Goal: Participate in discussion: Engage in conversation with other users on a specific topic

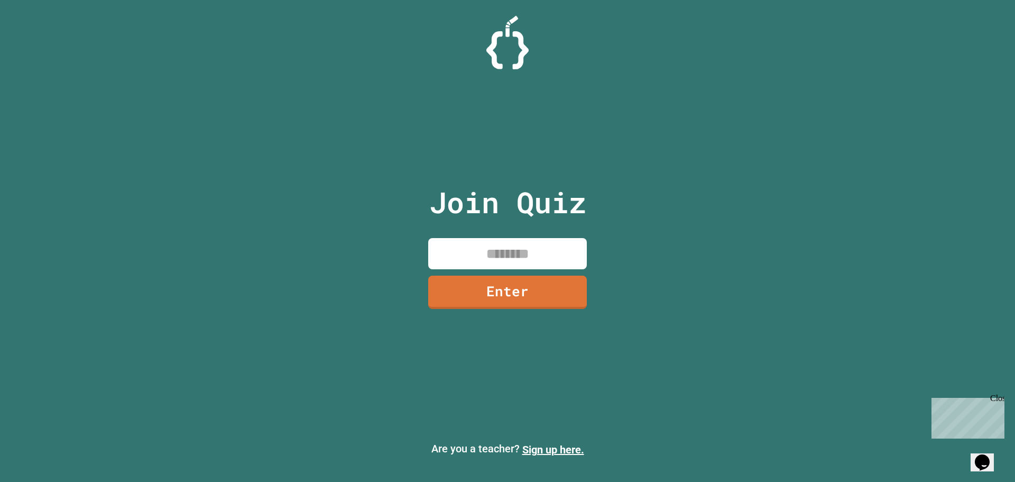
click at [548, 258] on input at bounding box center [507, 253] width 159 height 31
type input "********"
click at [532, 292] on link "Enter" at bounding box center [508, 290] width 154 height 35
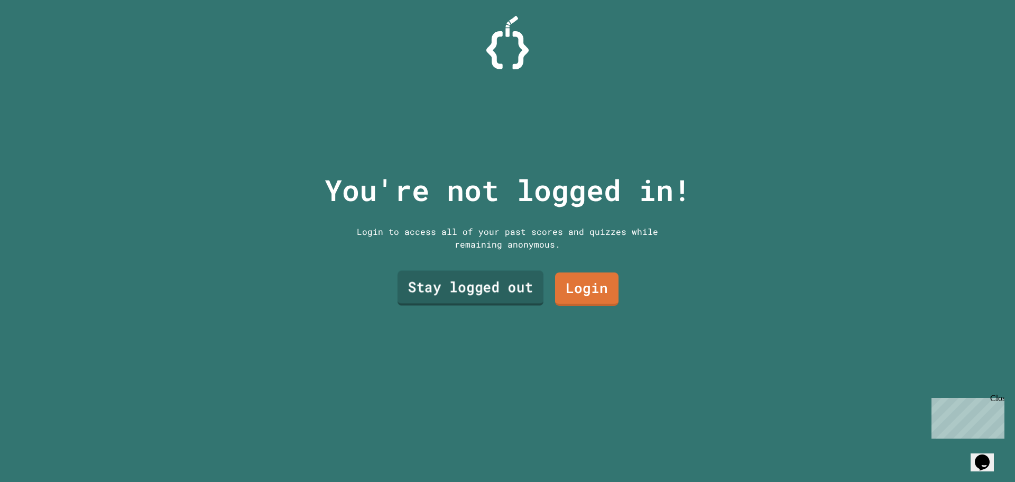
click at [515, 288] on link "Stay logged out" at bounding box center [471, 288] width 146 height 35
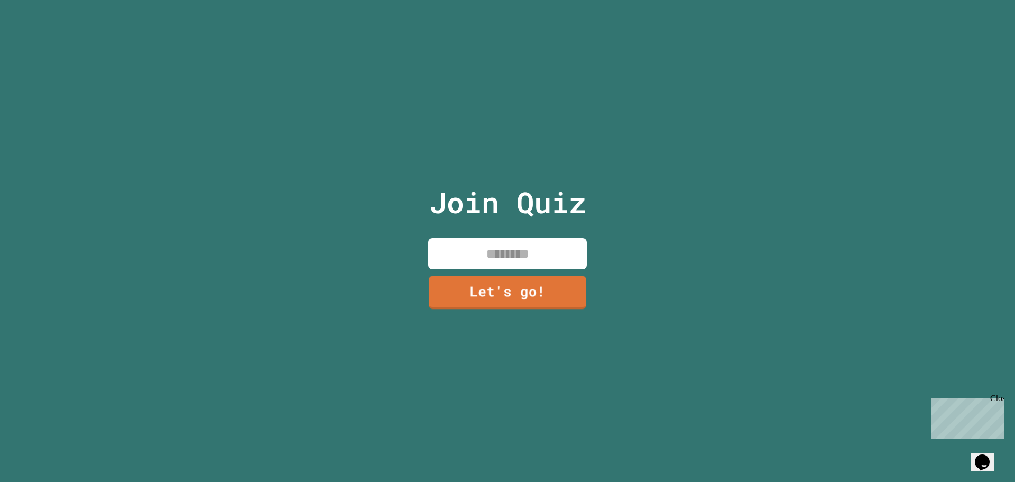
click at [545, 232] on div "Join Quiz Let's go!" at bounding box center [508, 241] width 178 height 482
click at [554, 256] on input at bounding box center [507, 253] width 159 height 31
type input "******"
click at [504, 301] on link "Let's go!" at bounding box center [507, 290] width 157 height 35
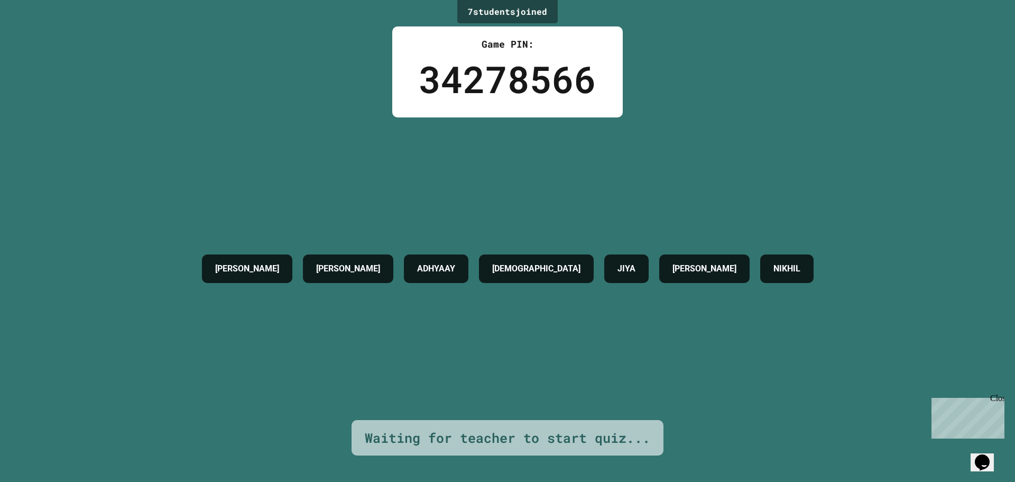
click at [998, 399] on div "Close" at bounding box center [997, 399] width 13 height 13
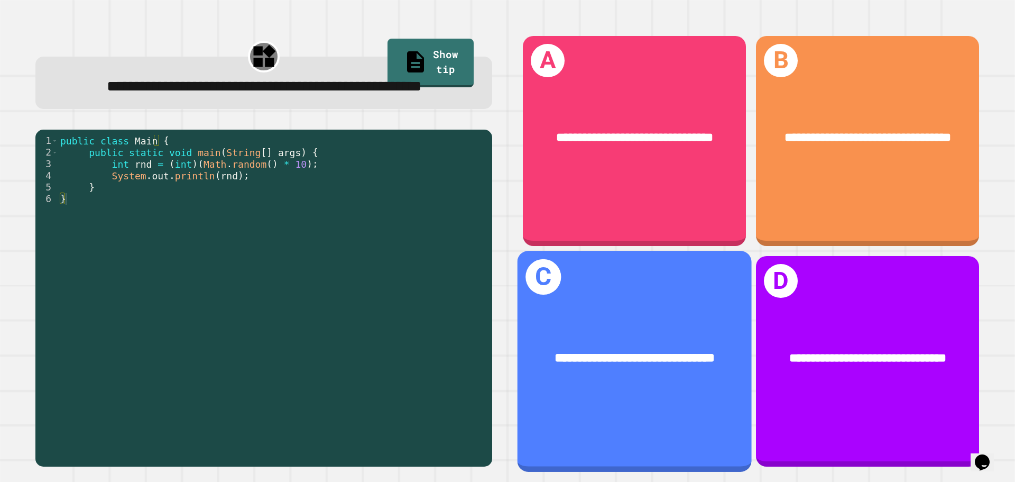
click at [558, 294] on div "**********" at bounding box center [635, 361] width 234 height 221
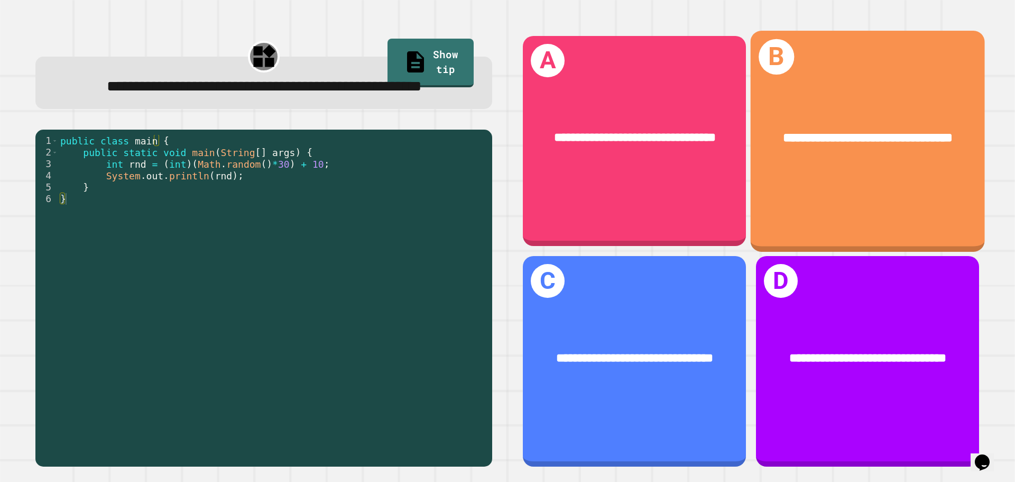
click at [800, 210] on div "**********" at bounding box center [868, 141] width 234 height 221
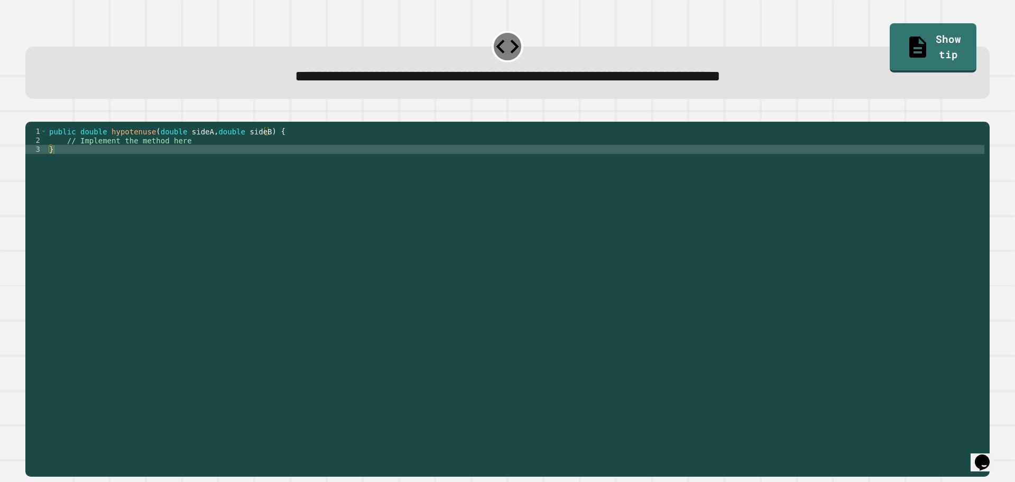
click at [181, 154] on div "public double hypotenuse ( double sideA , double sideB ) { // Implement the met…" at bounding box center [516, 289] width 938 height 324
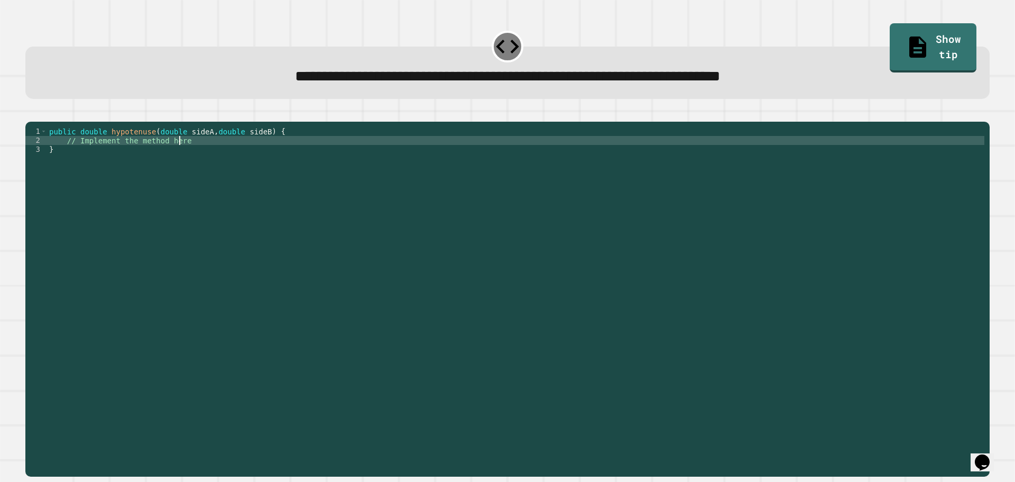
type textarea "**********"
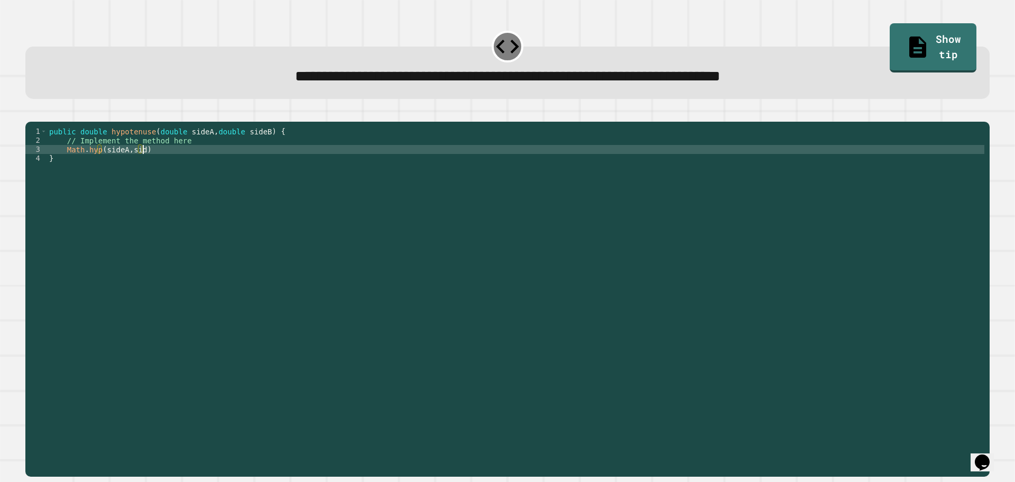
scroll to position [0, 6]
click at [199, 168] on div "public double hypotenuse ( double sideA , double sideB ) { // Implement the met…" at bounding box center [516, 289] width 938 height 324
click at [40, 121] on icon "button" at bounding box center [38, 119] width 6 height 7
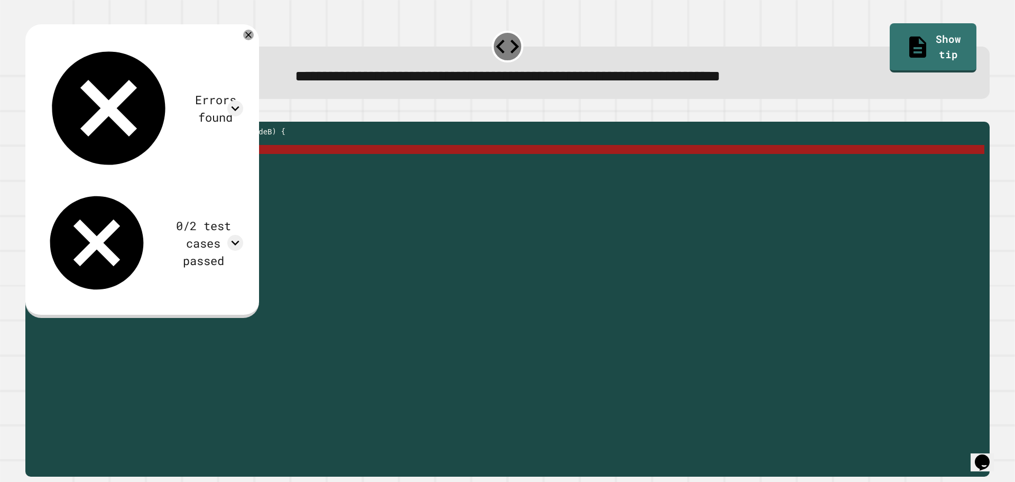
drag, startPoint x: 161, startPoint y: 163, endPoint x: 67, endPoint y: 169, distance: 93.8
click at [67, 169] on div "public double hypotenuse ( double sideA , double sideB ) { // Implement the met…" at bounding box center [516, 289] width 938 height 324
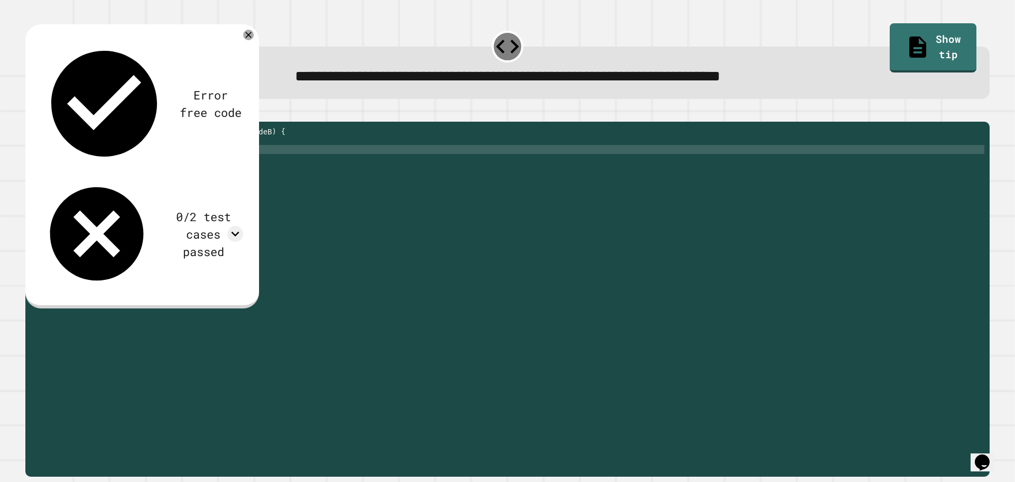
scroll to position [0, 8]
click at [180, 164] on div "public double hypotenuse ( double sideA , double sideB ) { // Implement the met…" at bounding box center [516, 289] width 938 height 324
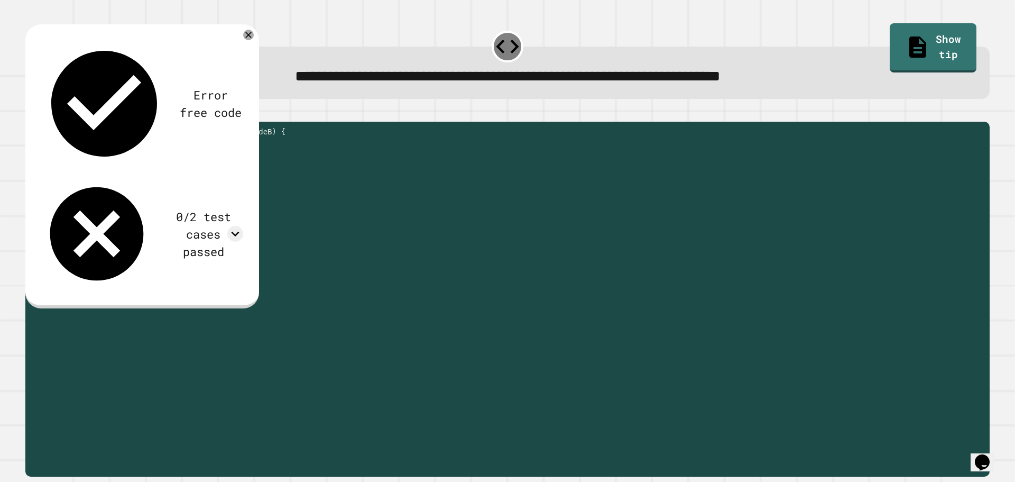
drag, startPoint x: 180, startPoint y: 166, endPoint x: 107, endPoint y: 168, distance: 73.0
click at [107, 168] on div "public double hypotenuse ( double sideA , double sideB ) { // Implement the met…" at bounding box center [516, 289] width 938 height 324
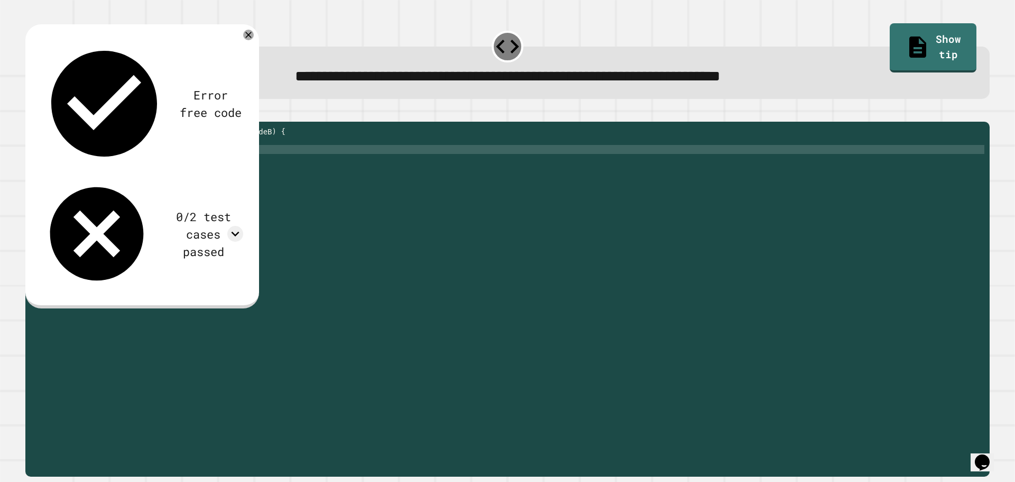
click at [188, 166] on div "public double hypotenuse ( double sideA , double sideB ) { // Implement the met…" at bounding box center [516, 289] width 938 height 324
paste textarea "**********"
click at [245, 167] on div "public double hypotenuse ( double sideA , double sideB ) { // Implement the met…" at bounding box center [516, 289] width 938 height 324
click at [317, 167] on div "public double hypotenuse ( double sideA , double sideB ) { // Implement the met…" at bounding box center [516, 289] width 938 height 324
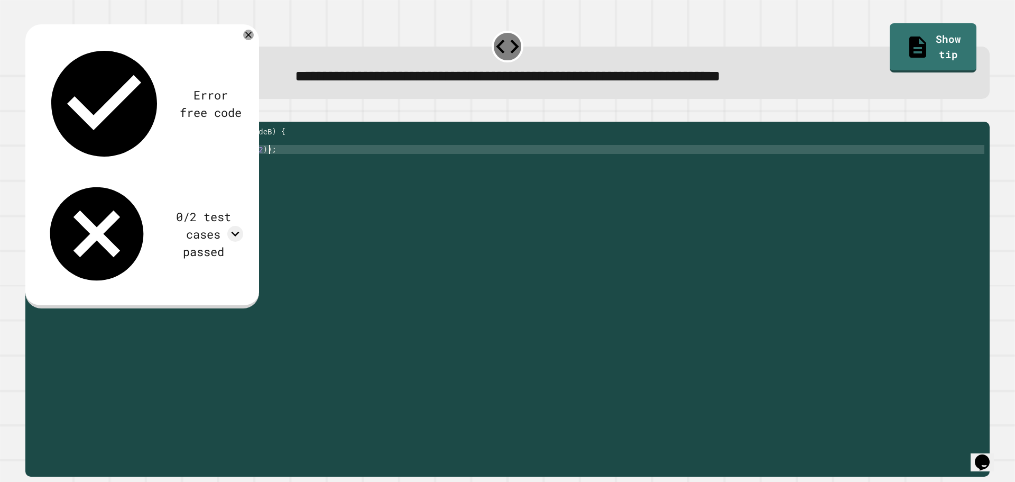
scroll to position [0, 15]
click at [31, 113] on icon "button" at bounding box center [31, 113] width 0 height 0
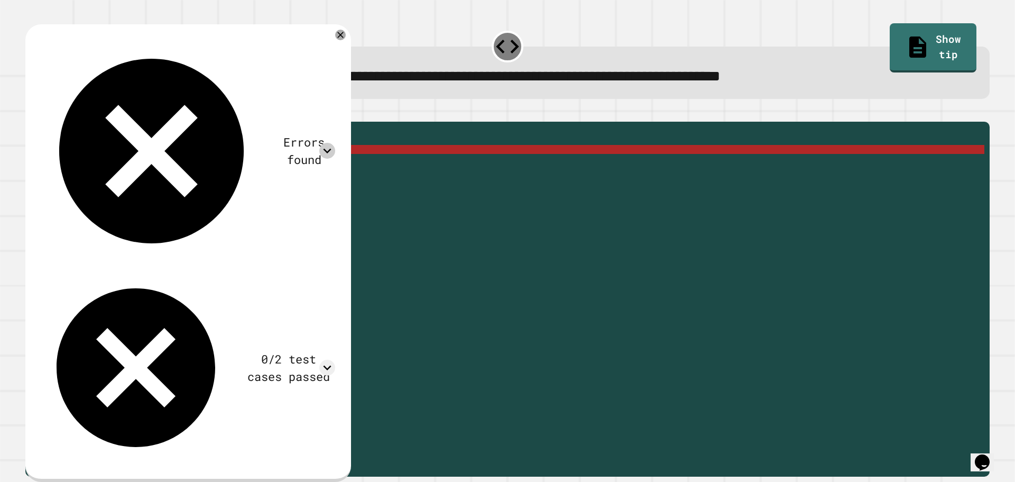
click at [322, 143] on icon at bounding box center [327, 151] width 16 height 16
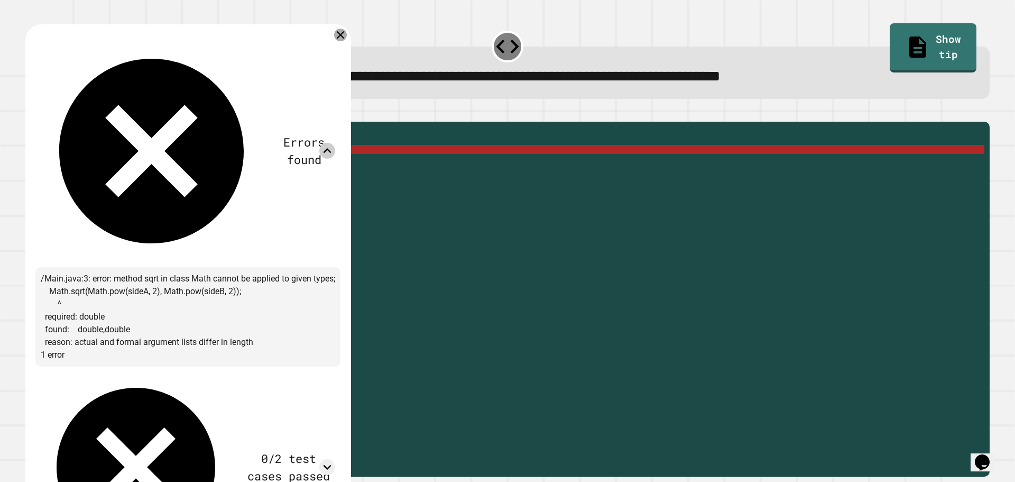
click at [337, 39] on icon at bounding box center [340, 35] width 13 height 13
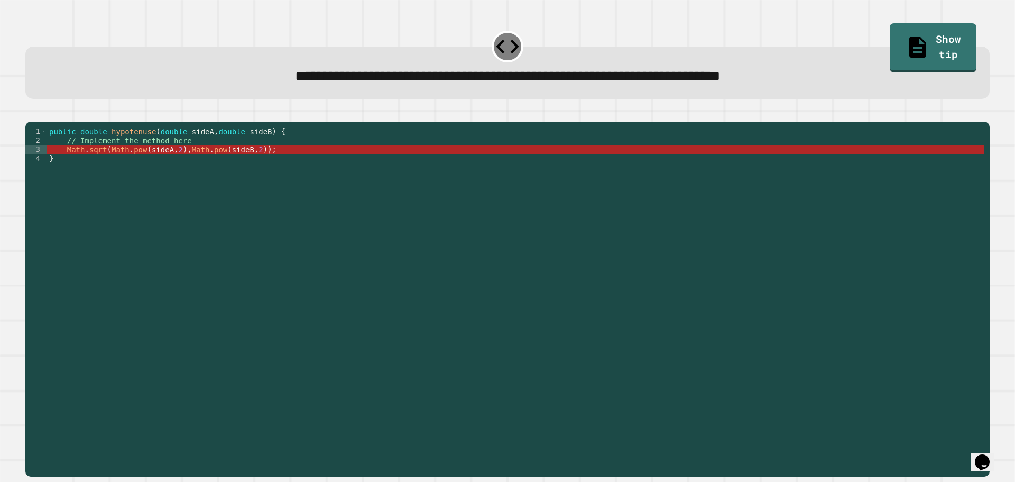
click at [65, 164] on div "public double hypotenuse ( double sideA , double sideB ) { // Implement the met…" at bounding box center [516, 289] width 938 height 324
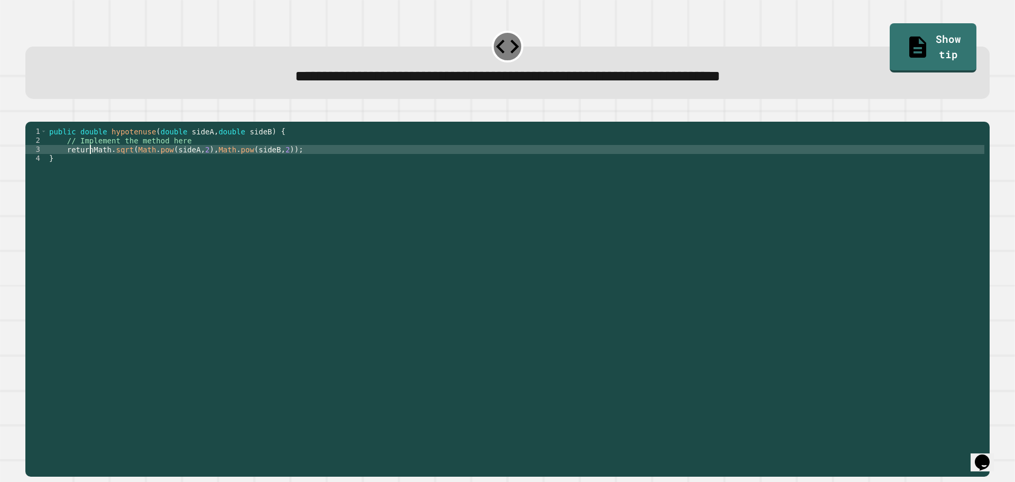
scroll to position [0, 3]
click at [31, 113] on button "button" at bounding box center [31, 113] width 0 height 0
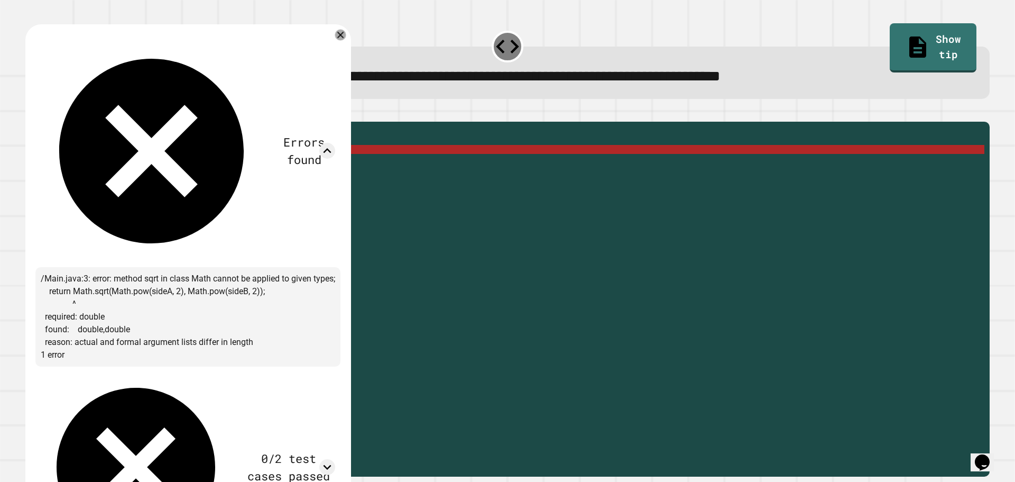
click at [337, 39] on icon at bounding box center [340, 35] width 11 height 11
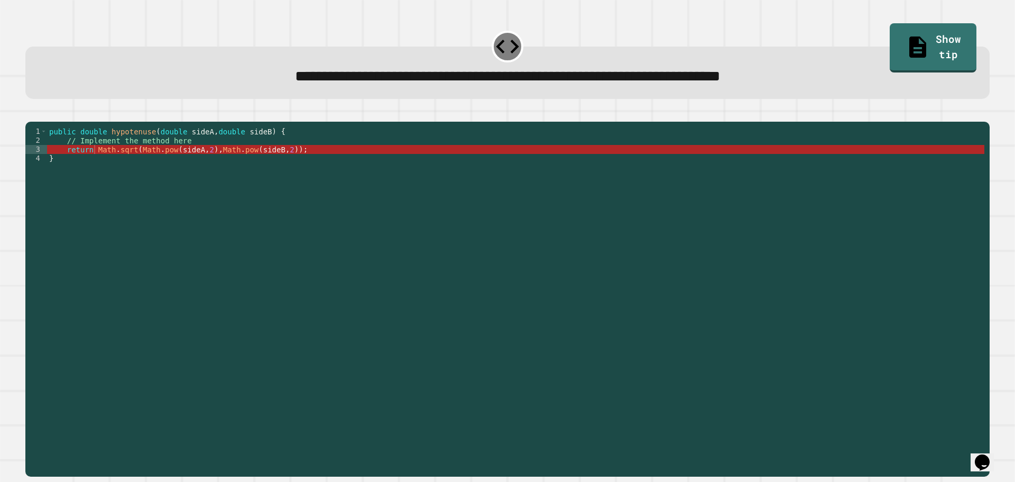
click at [31, 113] on icon "button" at bounding box center [31, 113] width 0 height 0
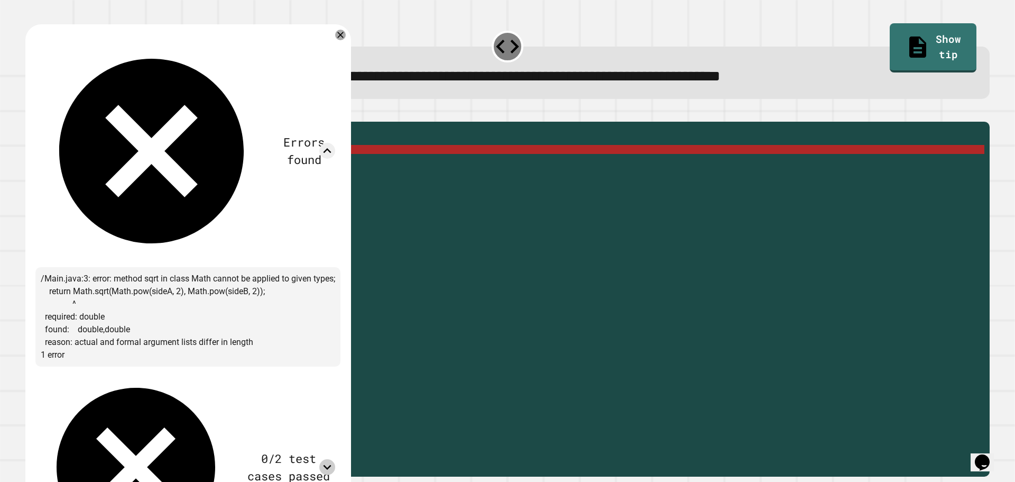
click at [324, 459] on icon at bounding box center [327, 467] width 16 height 16
click at [342, 36] on icon at bounding box center [340, 35] width 13 height 13
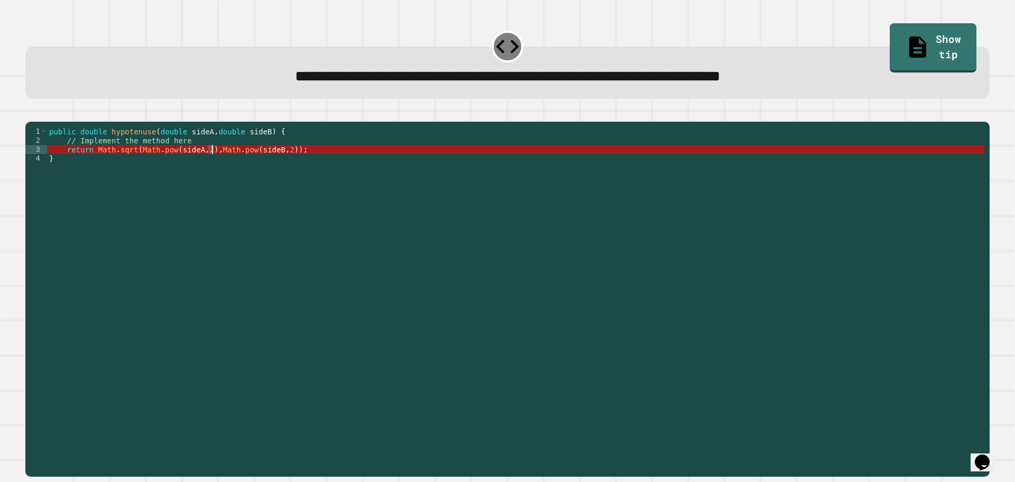
click at [212, 166] on div "public double hypotenuse ( double sideA , double sideB ) { // Implement the met…" at bounding box center [516, 289] width 938 height 324
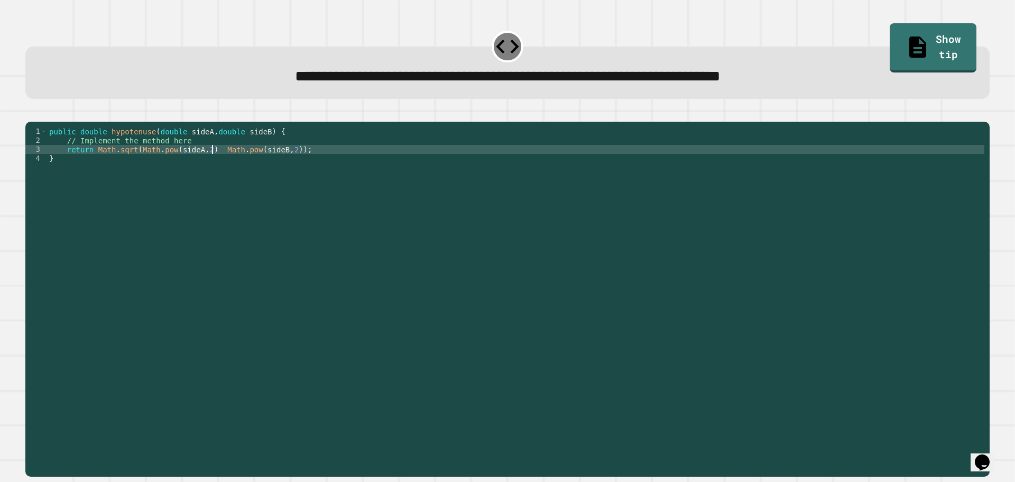
scroll to position [0, 12]
type textarea "**********"
click at [31, 113] on button "button" at bounding box center [31, 113] width 0 height 0
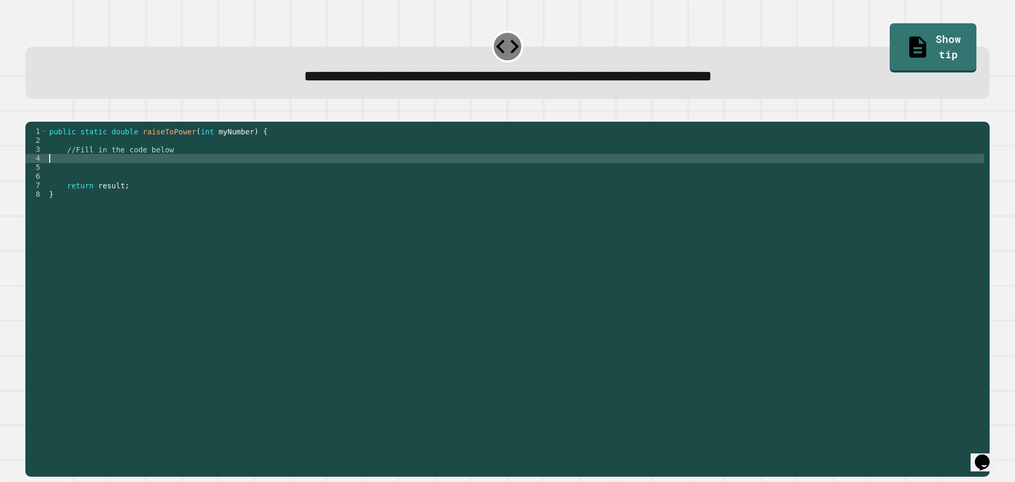
click at [103, 171] on div "public static double raiseToPower ( int myNumber ) { //Fill in the code below r…" at bounding box center [516, 289] width 938 height 324
click at [31, 113] on button "button" at bounding box center [31, 113] width 0 height 0
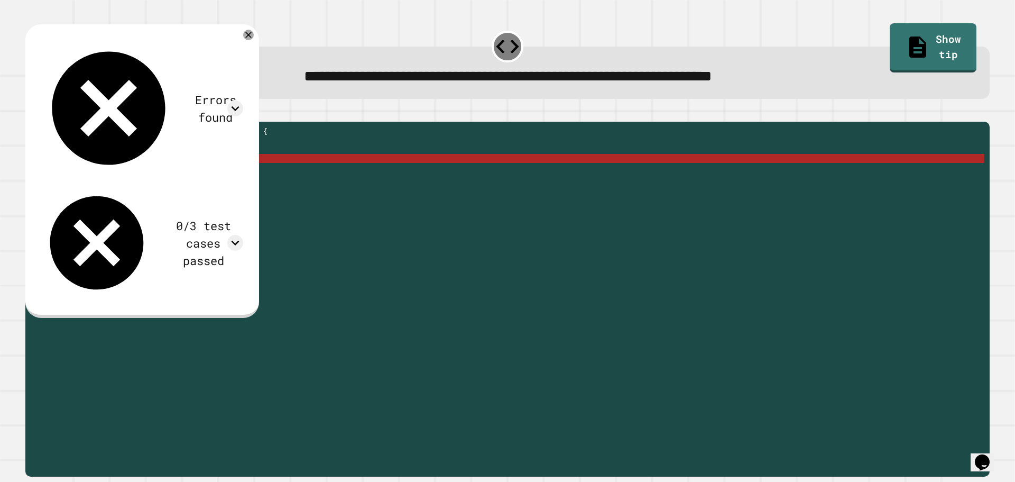
click at [236, 178] on div "public static double raiseToPower ( int myNumber ) { //Fill in the code below d…" at bounding box center [516, 289] width 938 height 324
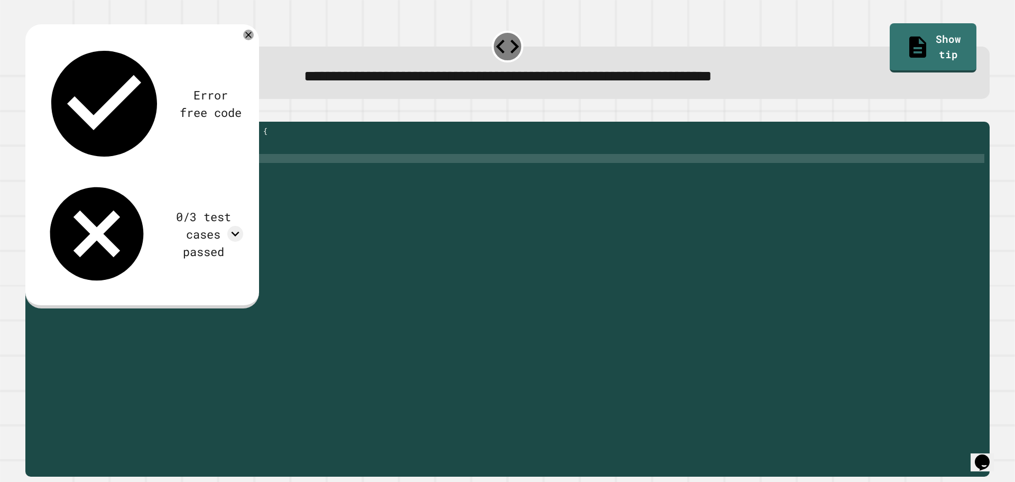
scroll to position [0, 12]
type textarea "**********"
click at [31, 113] on icon "button" at bounding box center [31, 113] width 0 height 0
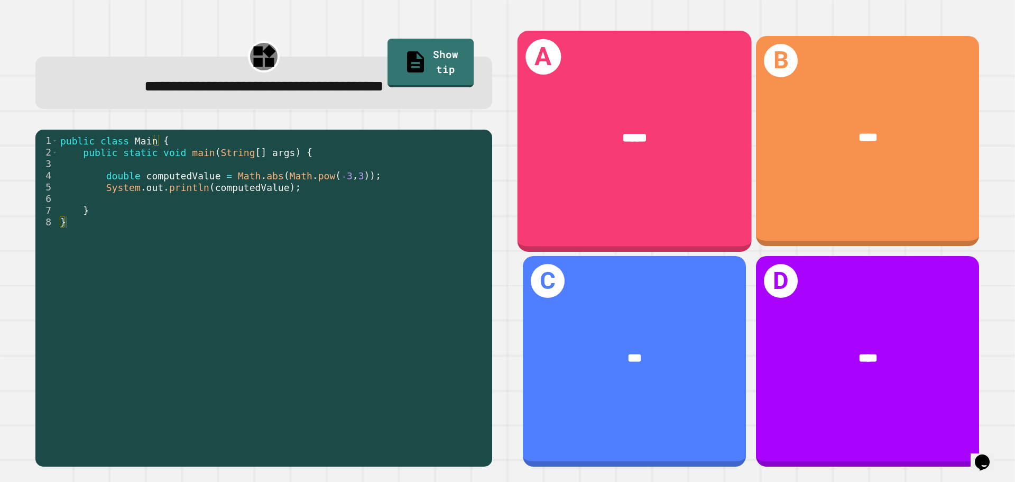
click at [718, 212] on div "A *****" at bounding box center [635, 141] width 234 height 221
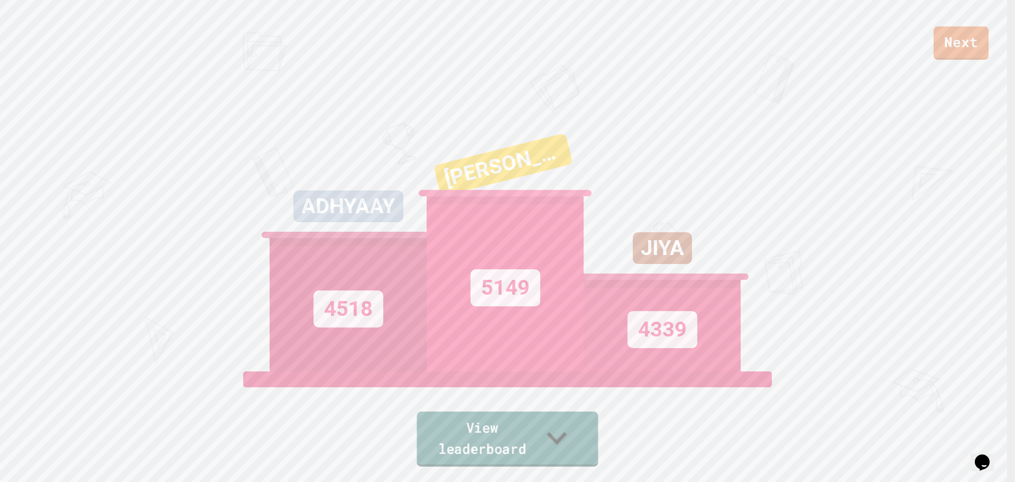
click at [588, 455] on link "View leaderboard" at bounding box center [507, 438] width 181 height 55
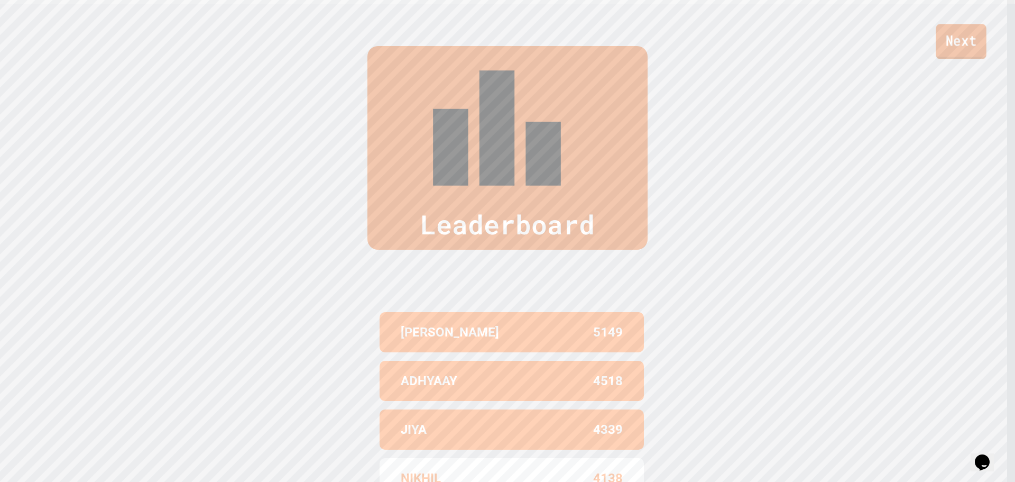
click at [982, 34] on link "Next" at bounding box center [961, 41] width 50 height 35
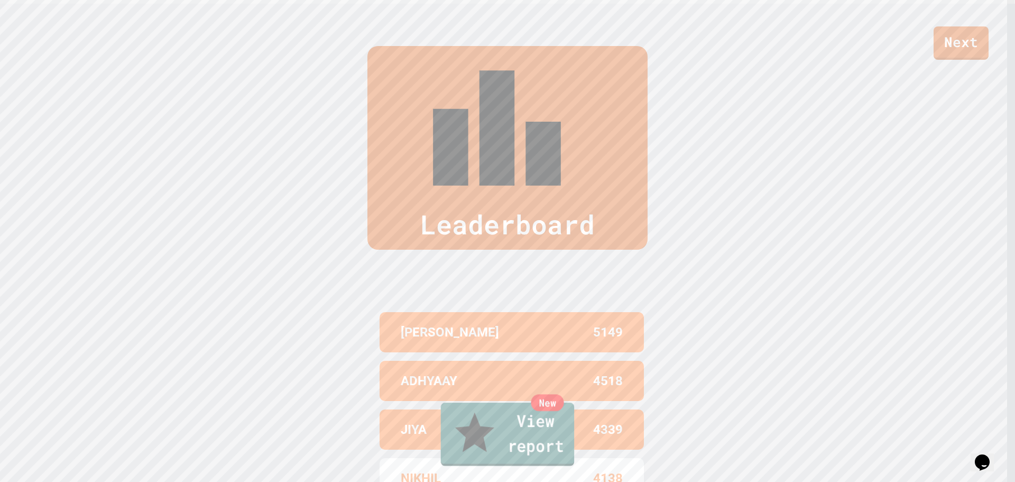
click at [560, 411] on div "New" at bounding box center [547, 402] width 33 height 17
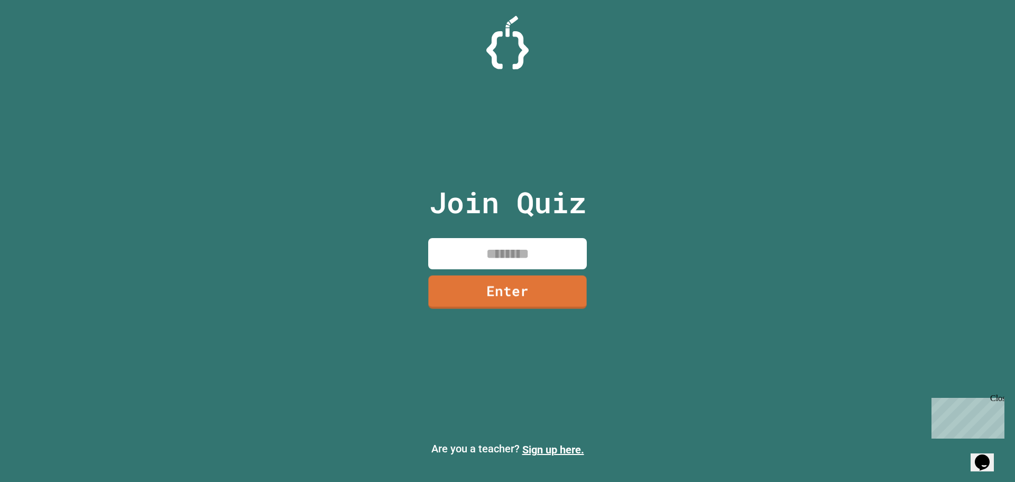
click at [539, 253] on input at bounding box center [507, 253] width 159 height 31
click at [506, 255] on input at bounding box center [507, 253] width 159 height 31
type input "********"
click at [512, 296] on link "Enter" at bounding box center [508, 291] width 160 height 35
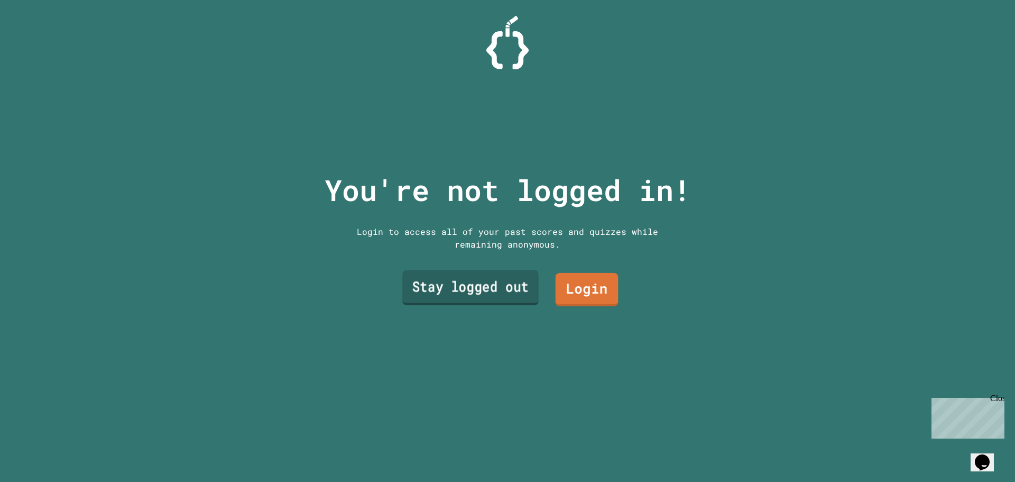
click at [517, 289] on link "Stay logged out" at bounding box center [470, 287] width 136 height 35
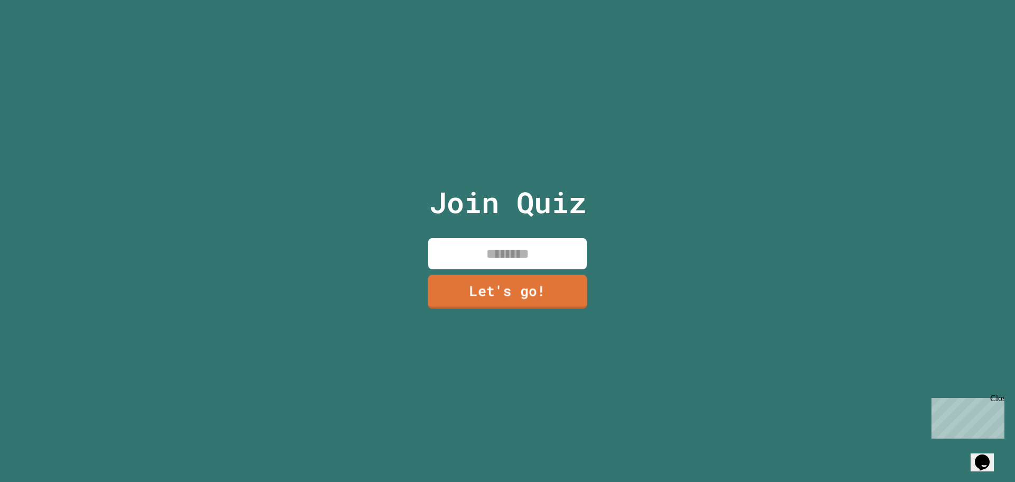
click at [520, 257] on input at bounding box center [507, 253] width 159 height 31
type input "******"
click at [511, 274] on link "Let's go!" at bounding box center [507, 290] width 157 height 35
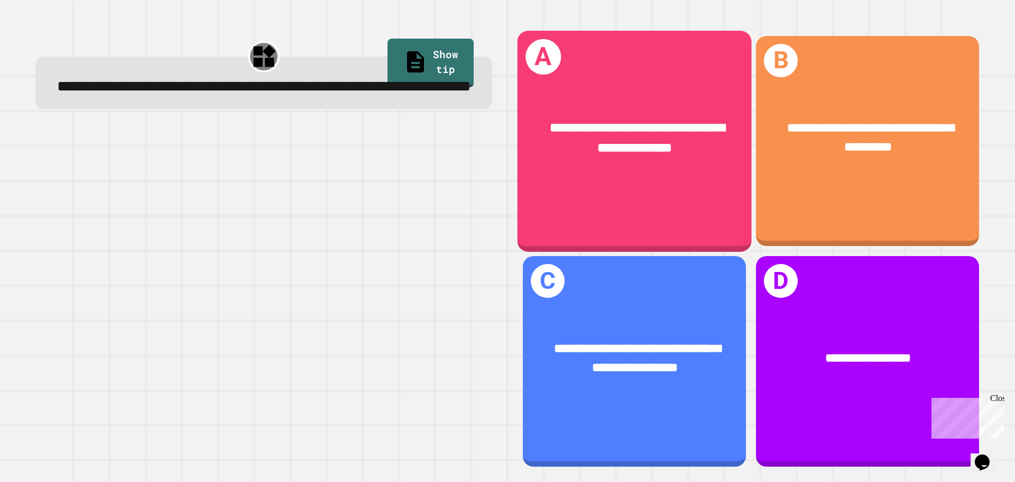
click at [550, 131] on span "**********" at bounding box center [637, 137] width 175 height 33
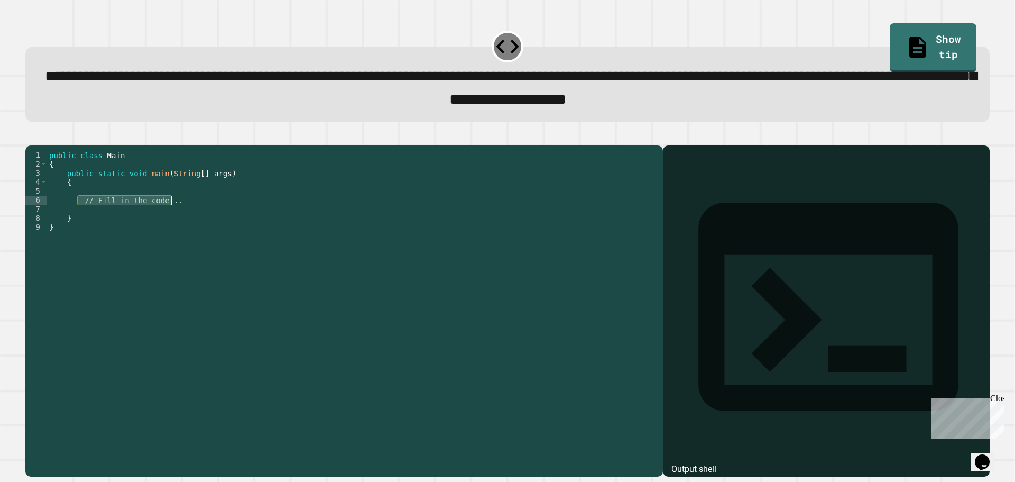
drag, startPoint x: 79, startPoint y: 216, endPoint x: 177, endPoint y: 218, distance: 97.9
click at [178, 218] on div "public class Main { public static void main ( String [ ] args ) { // Fill in th…" at bounding box center [352, 299] width 611 height 297
click at [170, 217] on div "public class Main { public static void main ( String [ ] args ) { // Fill in th…" at bounding box center [352, 290] width 611 height 279
drag, startPoint x: 174, startPoint y: 216, endPoint x: 80, endPoint y: 216, distance: 93.6
click at [80, 216] on div "public class Main { public static void main ( String [ ] args ) { // Fill in th…" at bounding box center [352, 299] width 611 height 297
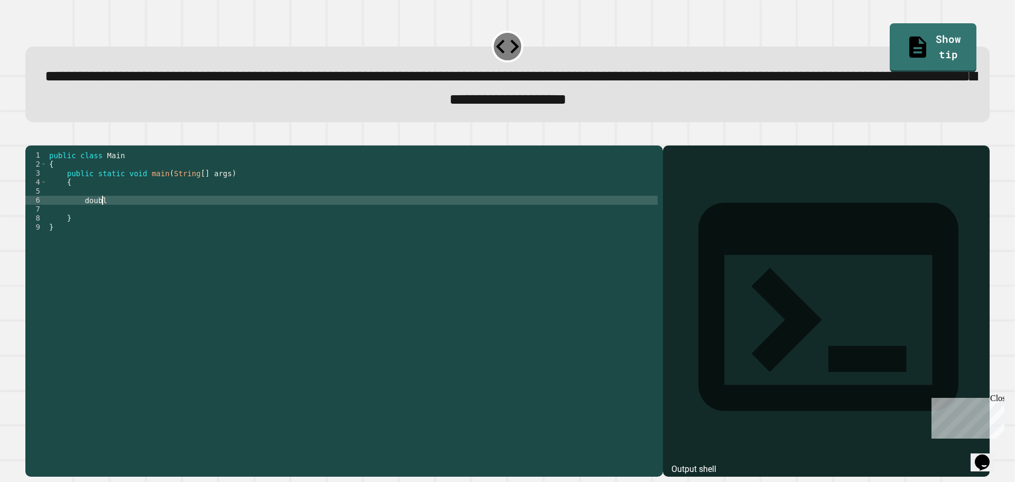
scroll to position [0, 3]
type textarea "*"
click at [176, 217] on div "public class Main { public static void main ( String [ ] args ) { System . out …" at bounding box center [352, 299] width 611 height 297
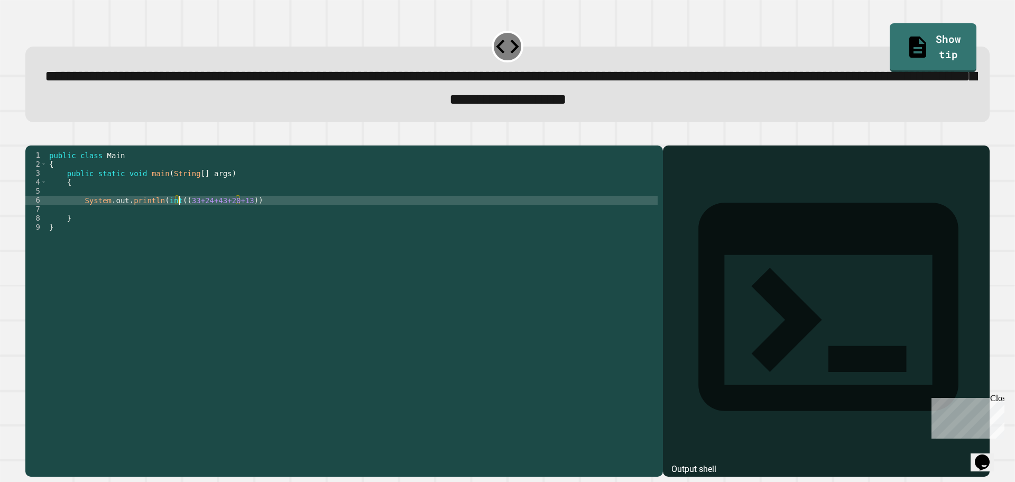
click at [240, 216] on div "public class Main { public static void main ( String [ ] args ) { System . out …" at bounding box center [352, 299] width 611 height 297
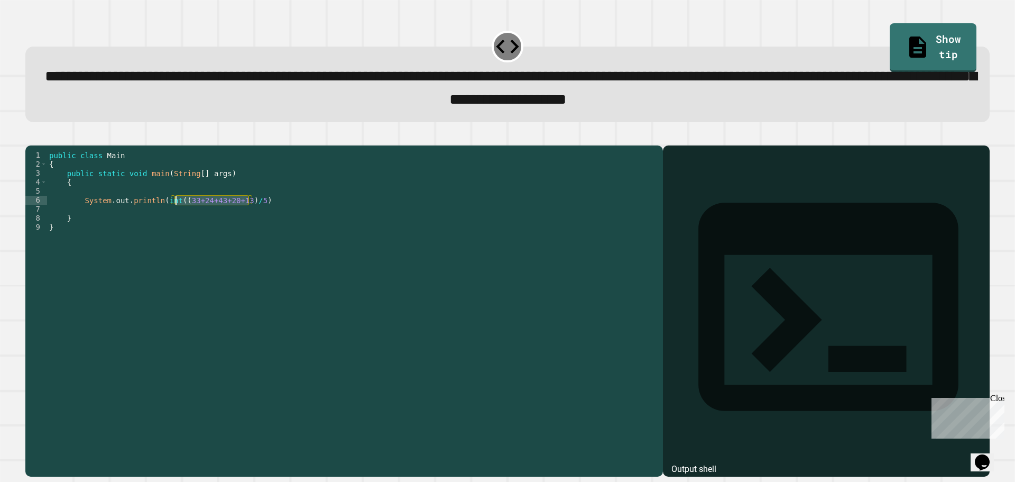
drag, startPoint x: 250, startPoint y: 215, endPoint x: 176, endPoint y: 216, distance: 74.0
click at [176, 216] on div "public class Main { public static void main ( String [ ] args ) { System . out …" at bounding box center [352, 299] width 611 height 297
click at [273, 216] on div "public class Main { public static void main ( String [ ] args ) { System . out …" at bounding box center [352, 299] width 611 height 297
drag, startPoint x: 274, startPoint y: 216, endPoint x: 81, endPoint y: 218, distance: 193.0
click at [81, 218] on div "public class Main { public static void main ( String [ ] args ) { System . out …" at bounding box center [352, 299] width 611 height 297
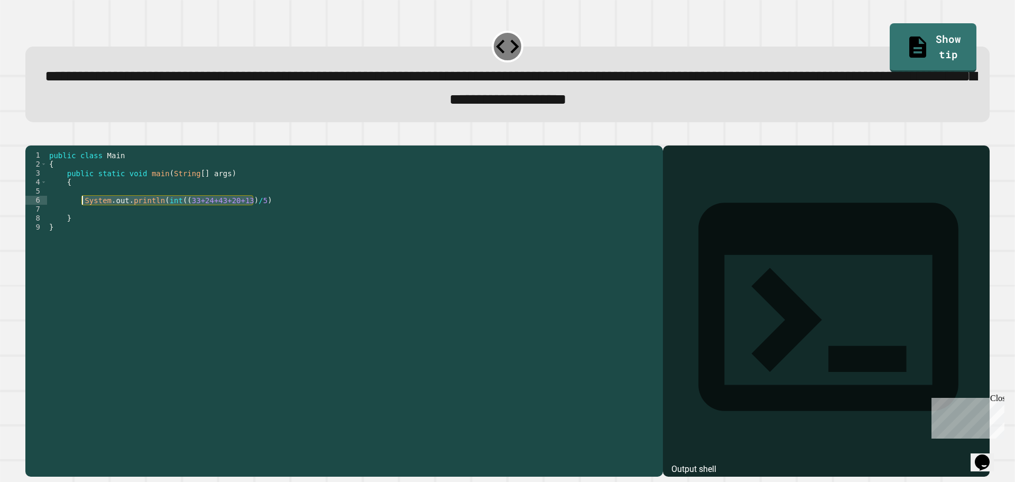
click at [285, 218] on div "public class Main { public static void main ( String [ ] args ) { System . out …" at bounding box center [352, 290] width 611 height 279
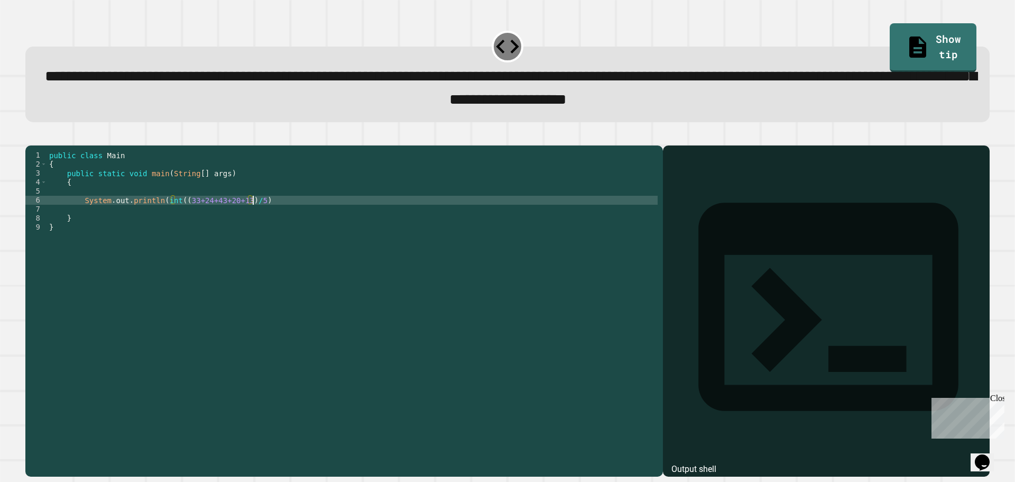
type textarea "**********"
paste textarea "**********"
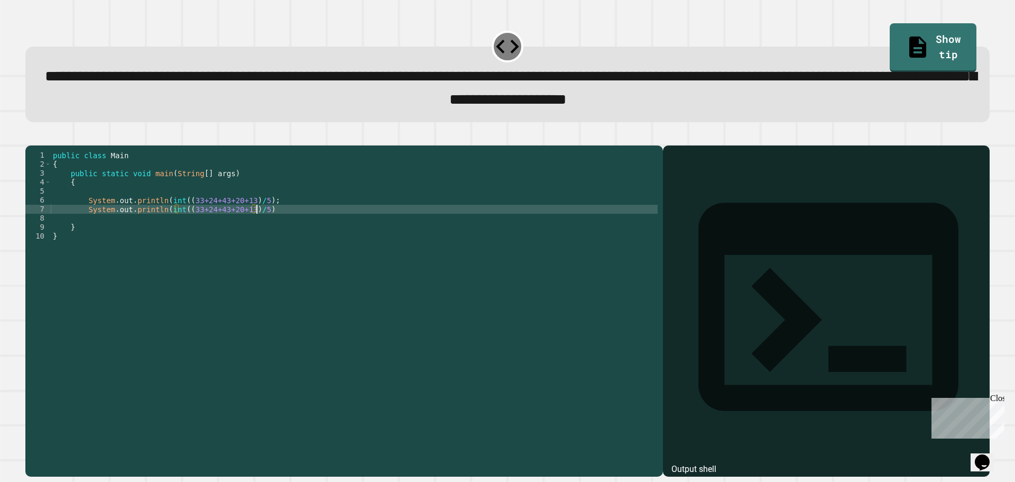
type textarea "**********"
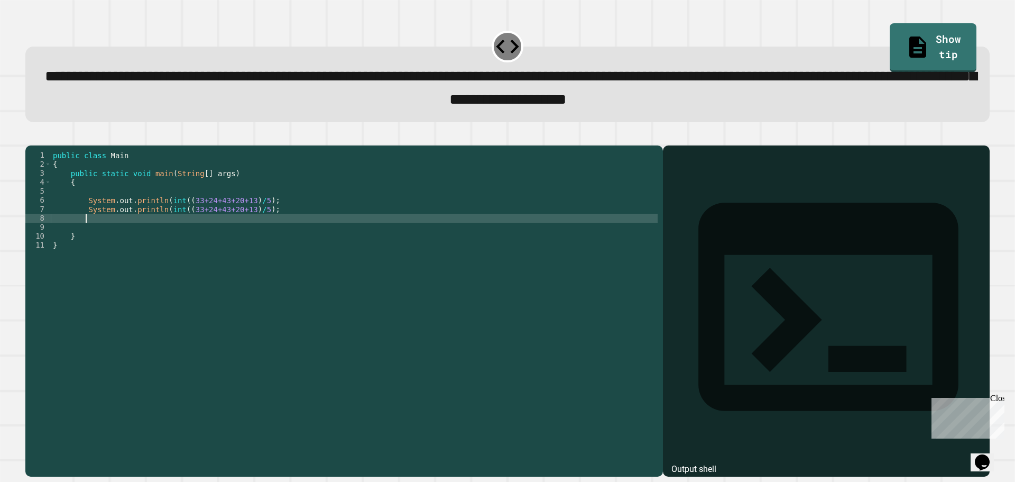
paste textarea "**********"
click at [168, 225] on div "public class Main { public static void main ( String [ ] args ) { System . out …" at bounding box center [354, 299] width 607 height 297
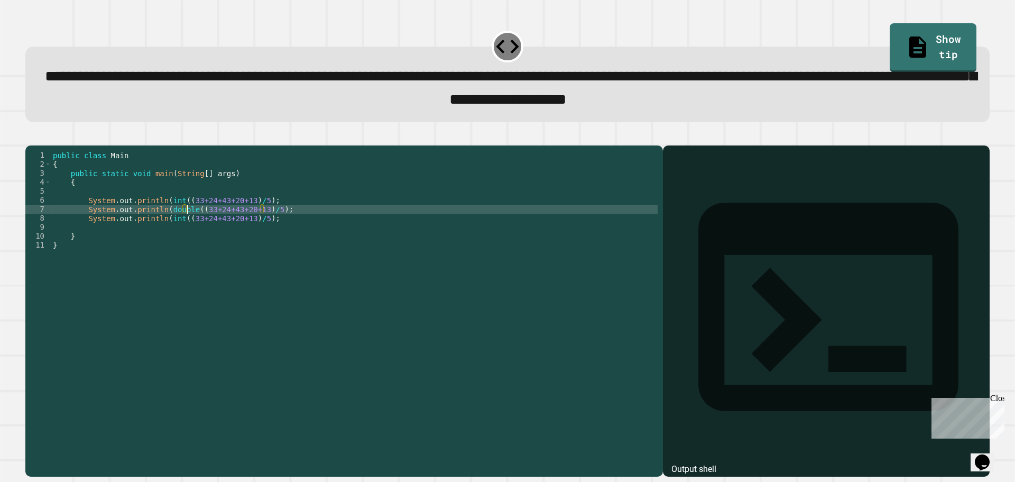
scroll to position [0, 10]
click at [264, 226] on div "public class Main { public static void main ( String [ ] args ) { System . out …" at bounding box center [354, 299] width 607 height 297
click at [253, 232] on div "public class Main { public static void main ( String [ ] args ) { System . out …" at bounding box center [354, 299] width 607 height 297
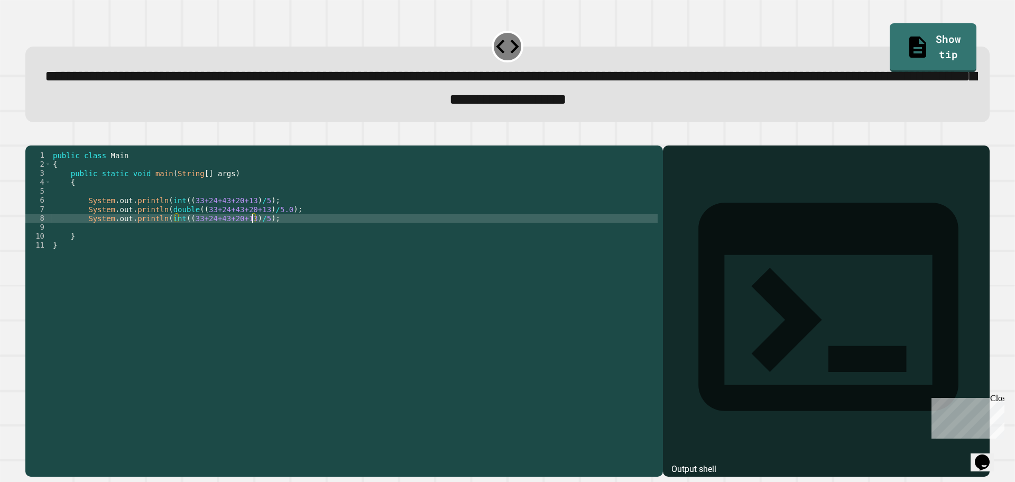
scroll to position [0, 14]
click at [180, 236] on div "public class Main { public static void main ( String [ ] args ) { System . out …" at bounding box center [354, 299] width 607 height 297
click at [250, 218] on div "public class Main { public static void main ( String [ ] args ) { System . out …" at bounding box center [354, 299] width 607 height 297
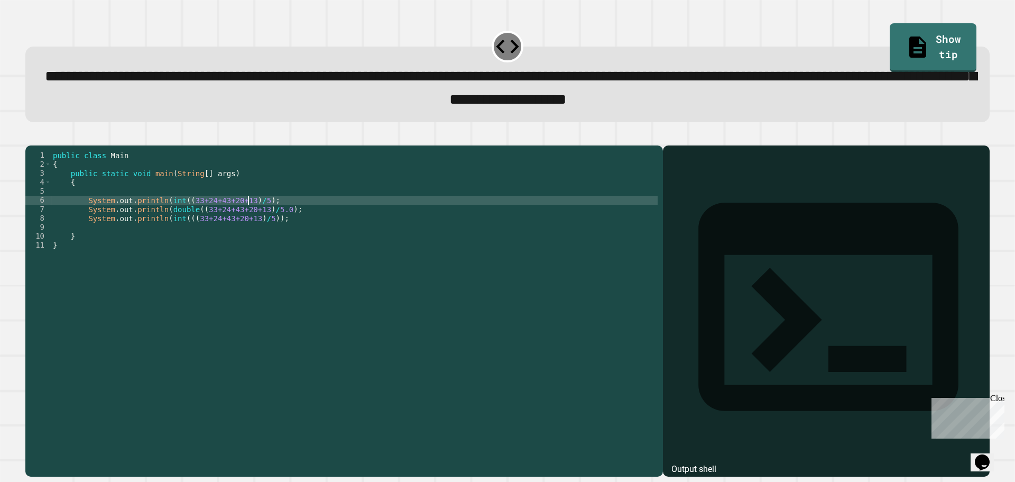
click at [251, 218] on div "public class Main { public static void main ( String [ ] args ) { System . out …" at bounding box center [354, 299] width 607 height 297
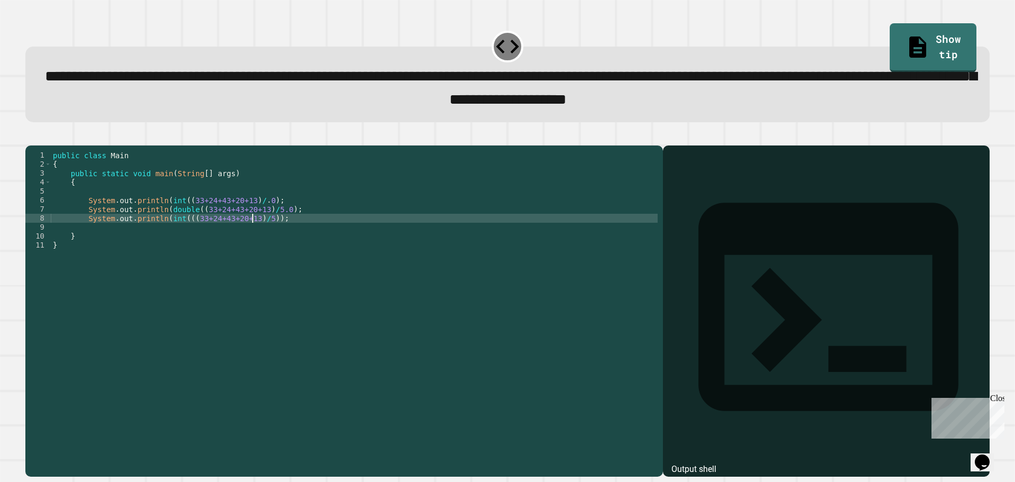
click at [254, 235] on div "public class Main { public static void main ( String [ ] args ) { System . out …" at bounding box center [354, 299] width 607 height 297
click at [258, 235] on div "public class Main { public static void main ( String [ ] args ) { System . out …" at bounding box center [354, 299] width 607 height 297
click at [269, 236] on div "public class Main { public static void main ( String [ ] args ) { System . out …" at bounding box center [354, 299] width 607 height 297
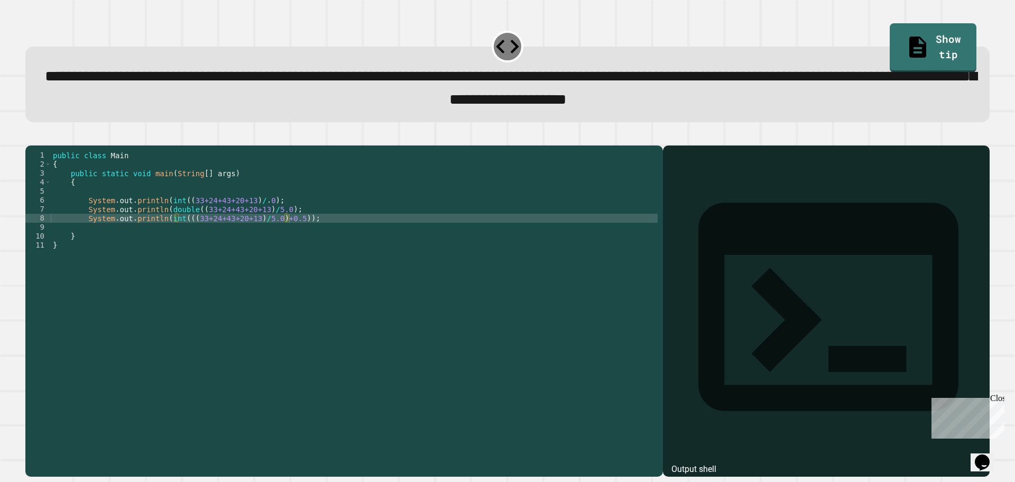
click at [31, 136] on button "button" at bounding box center [31, 136] width 0 height 0
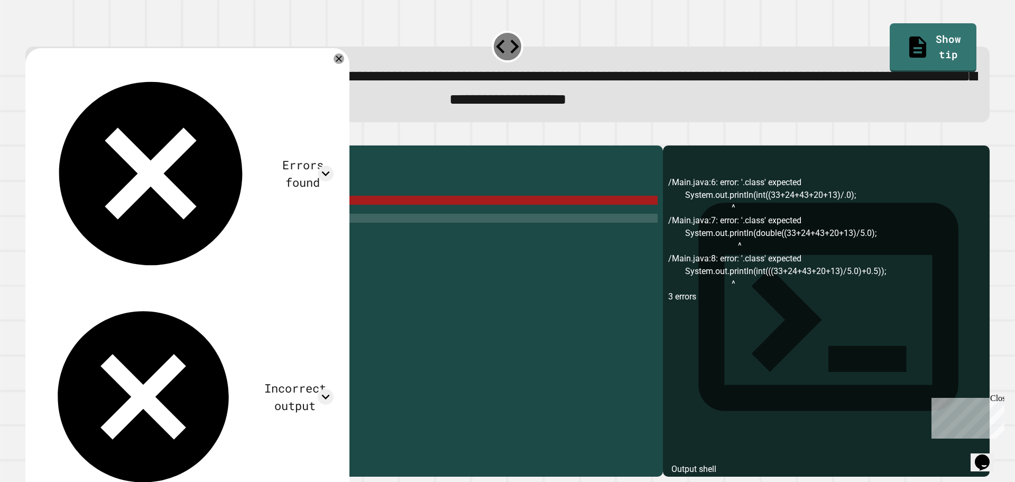
click at [253, 214] on div "public class Main { public static void main ( String [ ] args ) { System . out …" at bounding box center [354, 299] width 607 height 297
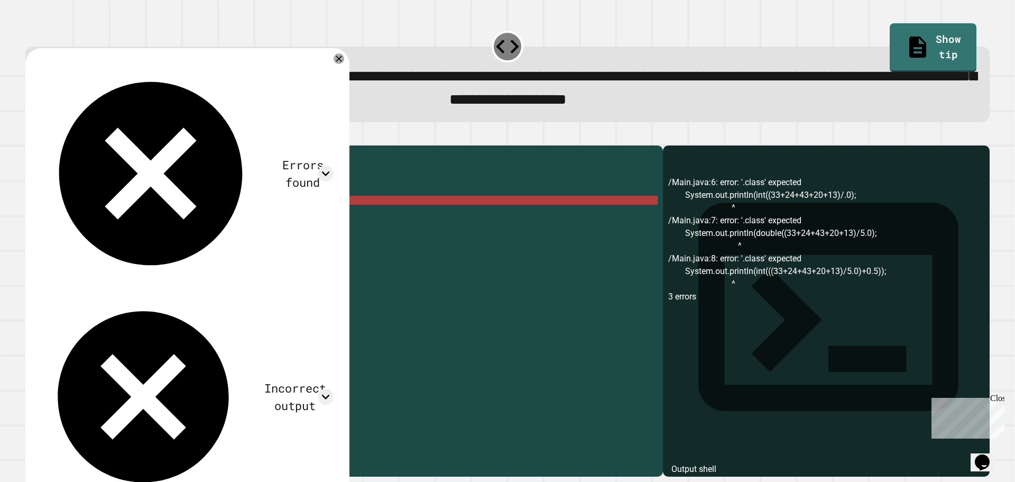
scroll to position [0, 14]
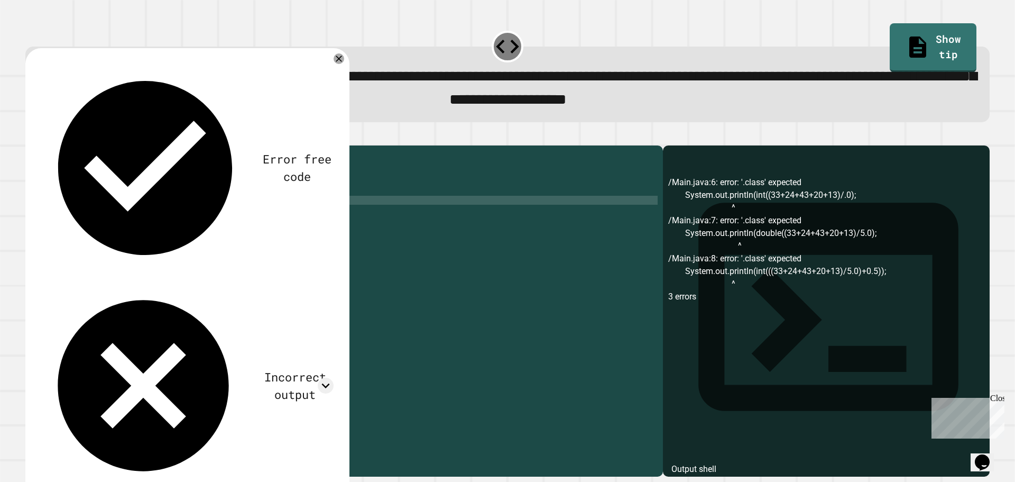
click at [27, 145] on div at bounding box center [507, 139] width 965 height 13
click at [31, 136] on button "button" at bounding box center [31, 136] width 0 height 0
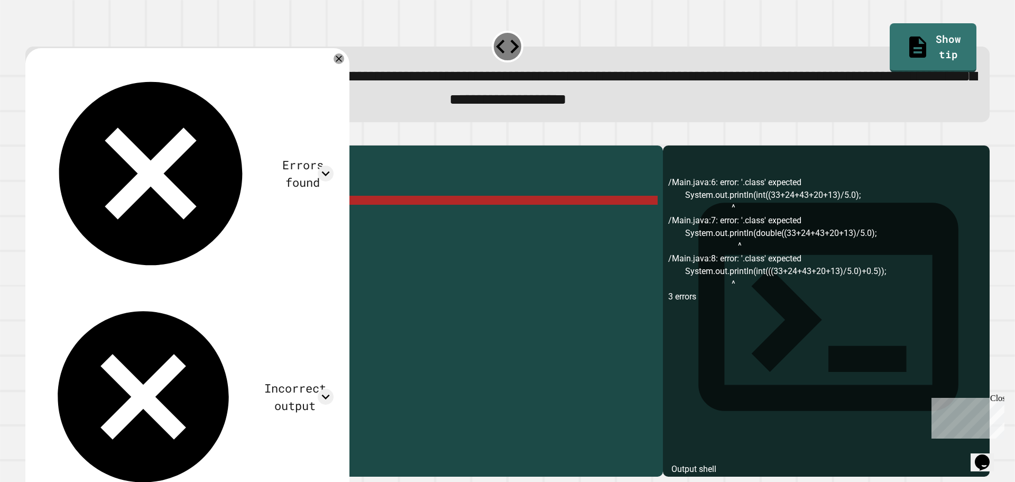
click at [259, 217] on div "public class Main { public static void main ( String [ ] args ) { System . out …" at bounding box center [354, 299] width 607 height 297
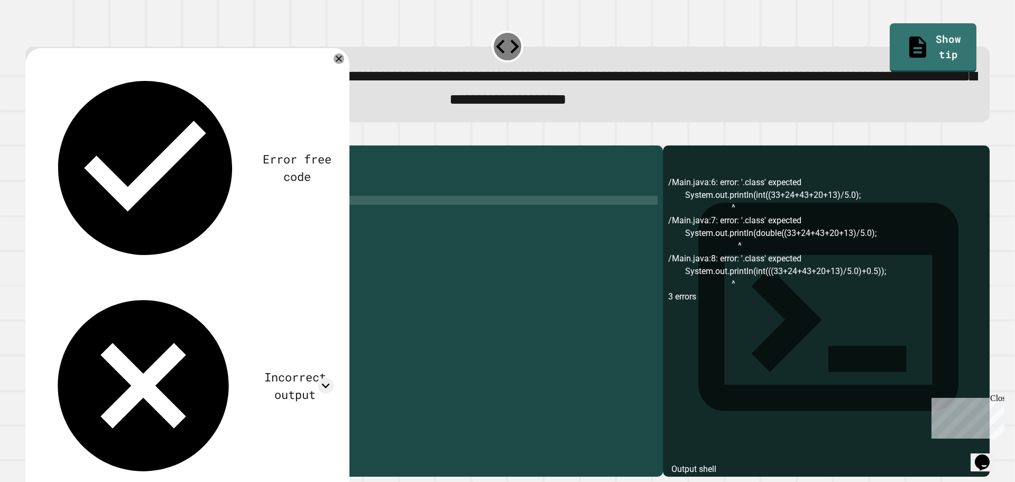
click at [179, 217] on div "public class Main { public static void main ( String [ ] args ) { System . out …" at bounding box center [354, 299] width 607 height 297
click at [180, 216] on div "public class Main { public static void main ( String [ ] args ) { System . out …" at bounding box center [354, 290] width 607 height 279
click at [193, 226] on div "public class Main { public static void main ( String [ ] args ) { System . out …" at bounding box center [354, 299] width 607 height 297
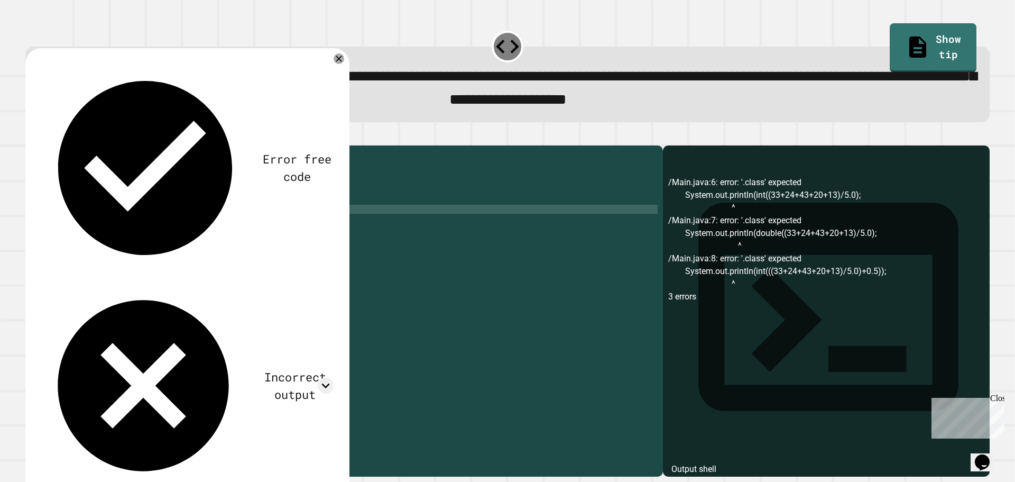
scroll to position [0, 10]
click at [163, 226] on div "public class Main { public static void main ( String [ ] args ) { System . out …" at bounding box center [354, 299] width 607 height 297
click at [165, 226] on div "public class Main { public static void main ( String [ ] args ) { System . out …" at bounding box center [354, 290] width 607 height 279
click at [161, 235] on div "public class Main { public static void main ( String [ ] args ) { System . out …" at bounding box center [354, 299] width 607 height 297
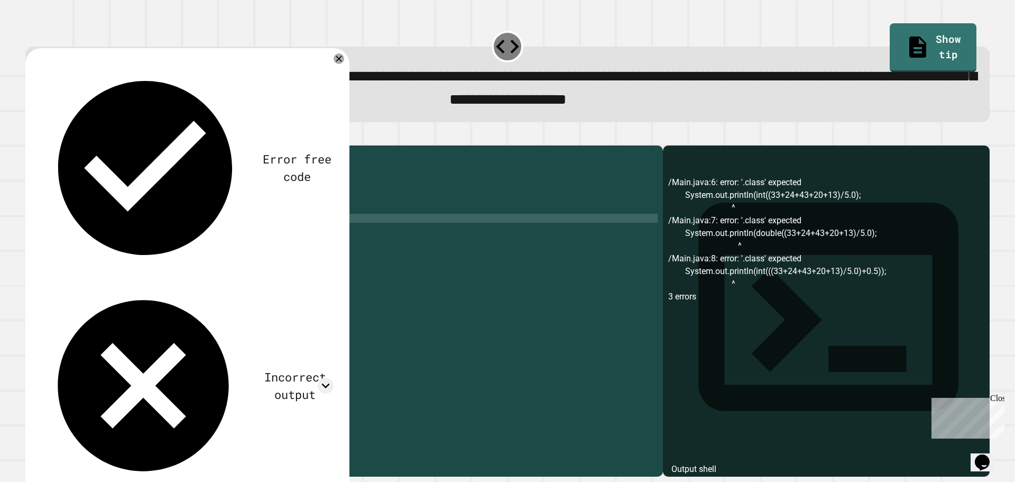
click at [183, 235] on div "public class Main { public static void main ( String [ ] args ) { System . out …" at bounding box center [354, 299] width 607 height 297
click at [31, 136] on icon "button" at bounding box center [31, 136] width 0 height 0
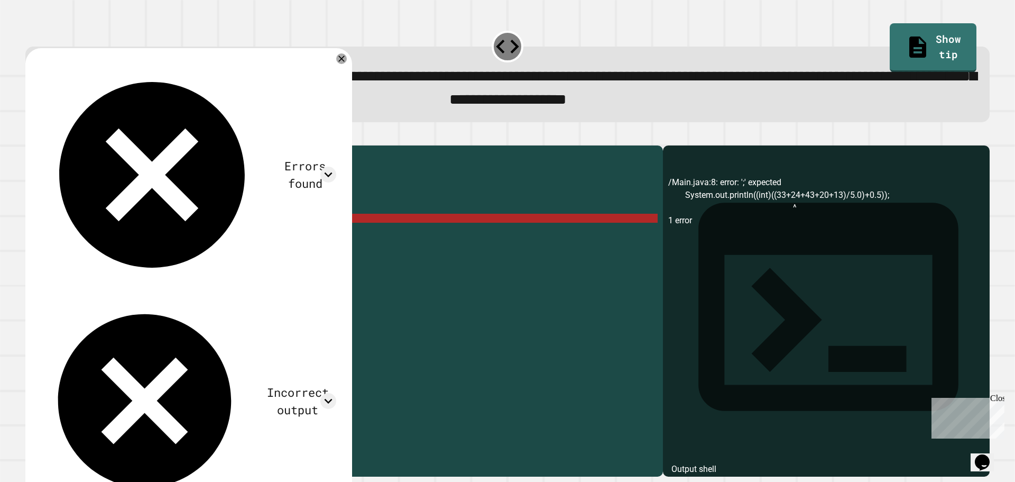
click at [188, 236] on div "public class Main { public static void main ( String [ ] args ) { System . out …" at bounding box center [354, 299] width 607 height 297
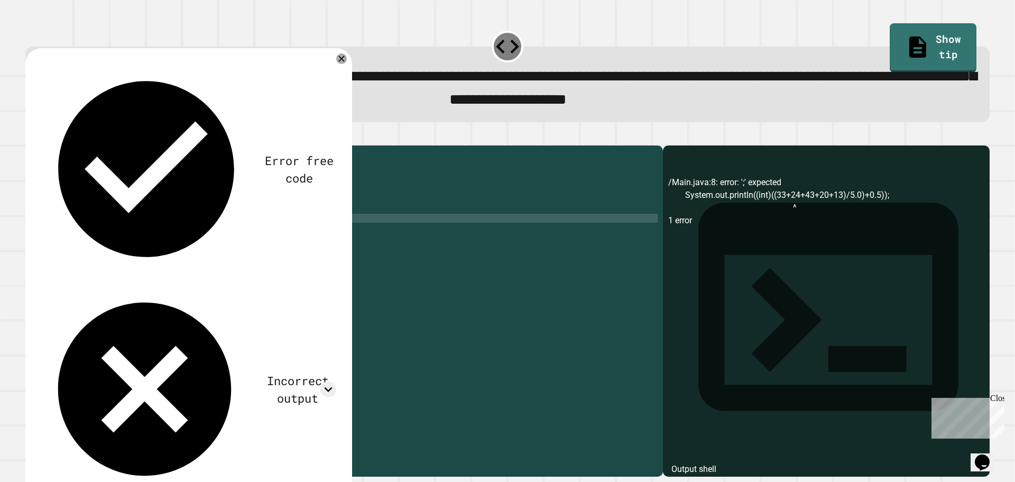
click at [31, 136] on icon "button" at bounding box center [31, 136] width 0 height 0
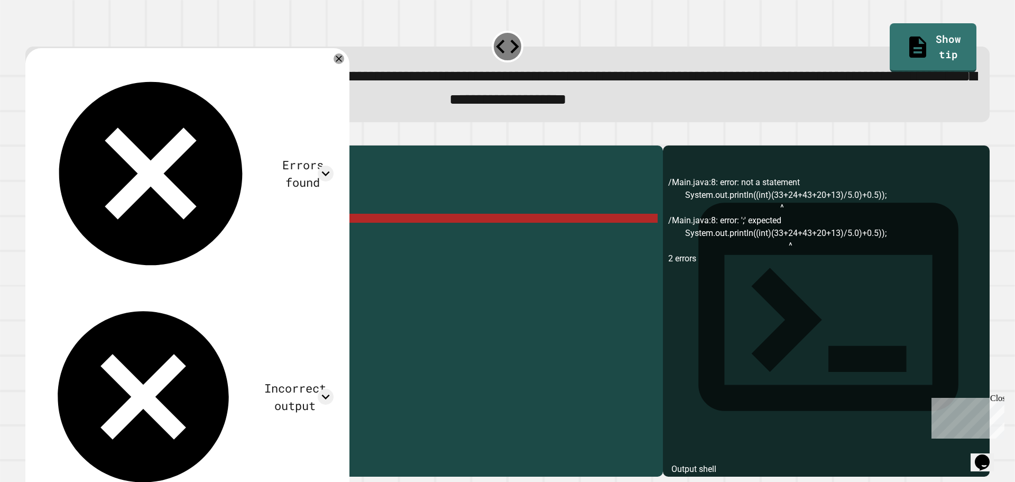
click at [250, 235] on div "public class Main { public static void main ( String [ ] args ) { System . out …" at bounding box center [354, 299] width 607 height 297
click at [187, 230] on div "public class Main { public static void main ( String [ ] args ) { System . out …" at bounding box center [354, 299] width 607 height 297
click at [189, 235] on div "public class Main { public static void main ( String [ ] args ) { System . out …" at bounding box center [354, 299] width 607 height 297
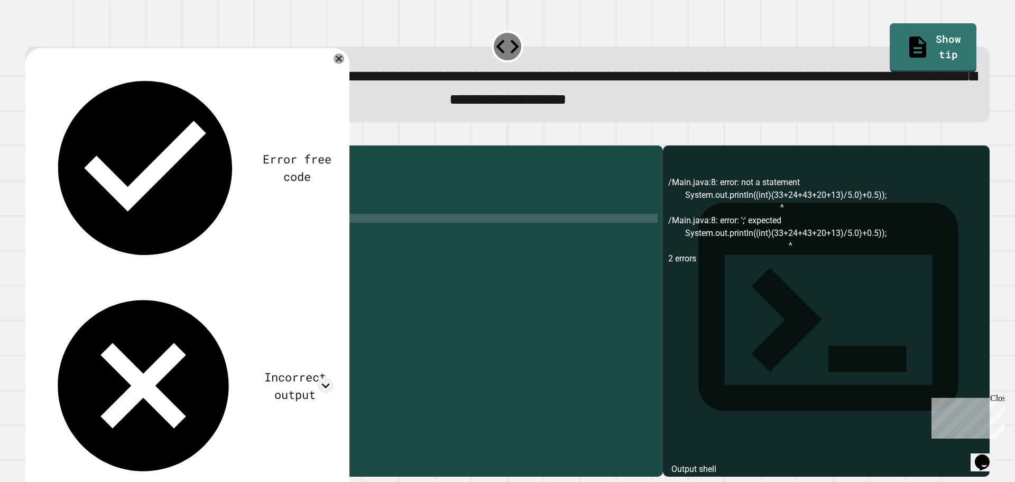
click at [187, 237] on div "public class Main { public static void main ( String [ ] args ) { System . out …" at bounding box center [354, 299] width 607 height 297
click at [31, 136] on icon "button" at bounding box center [31, 136] width 0 height 0
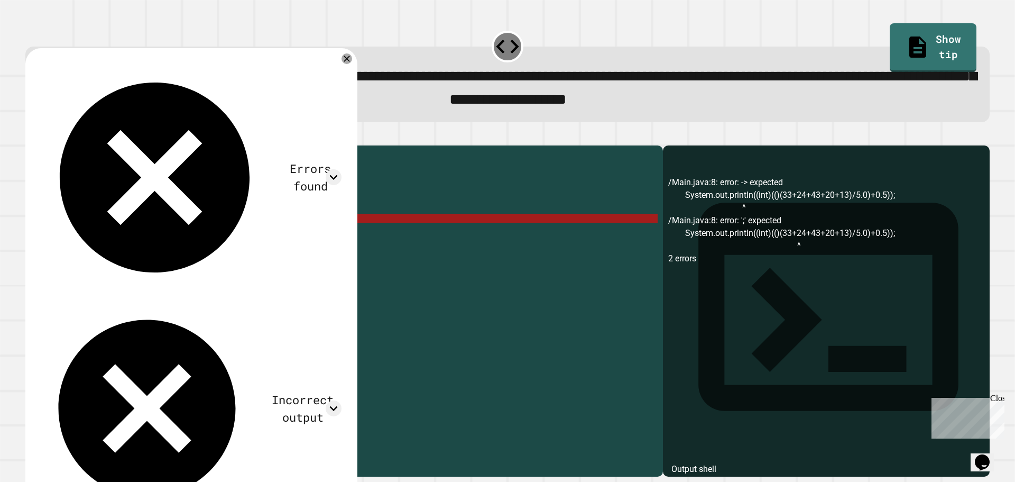
click at [195, 234] on div "public class Main { public static void main ( String [ ] args ) { System . out …" at bounding box center [354, 299] width 607 height 297
click at [191, 234] on div "public class Main { public static void main ( String [ ] args ) { System . out …" at bounding box center [354, 299] width 607 height 297
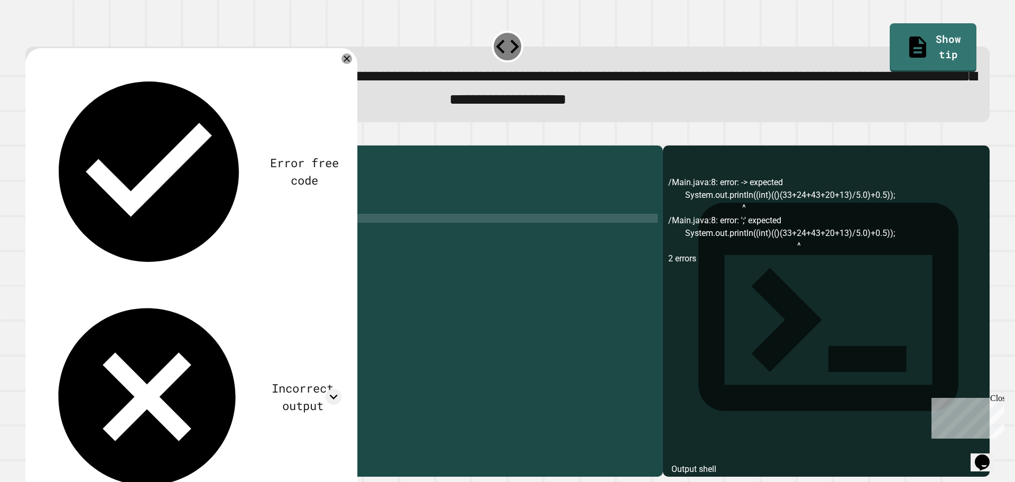
scroll to position [0, 10]
type textarea "**********"
click at [31, 136] on icon "button" at bounding box center [31, 136] width 0 height 0
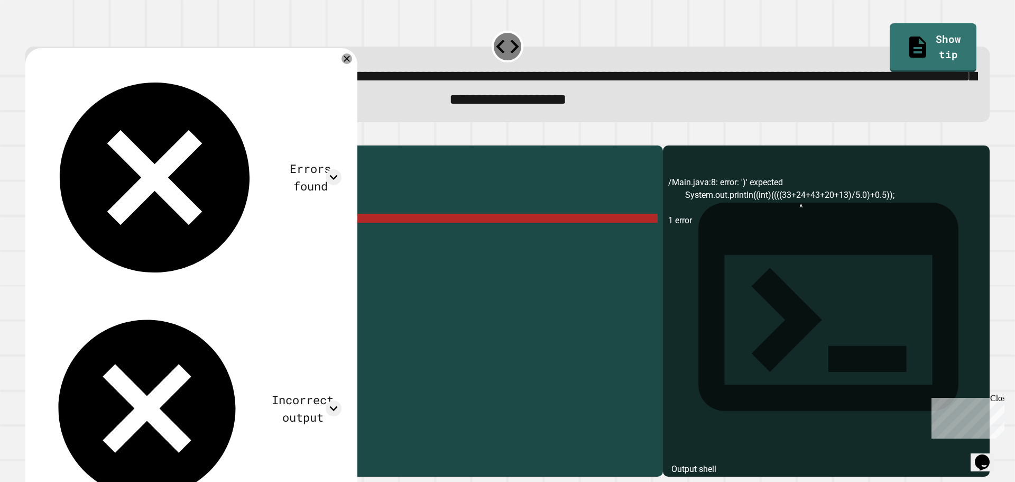
click at [196, 233] on div "public class Main { public static void main ( String [ ] args ) { System . out …" at bounding box center [354, 299] width 607 height 297
